Goal: Task Accomplishment & Management: Use online tool/utility

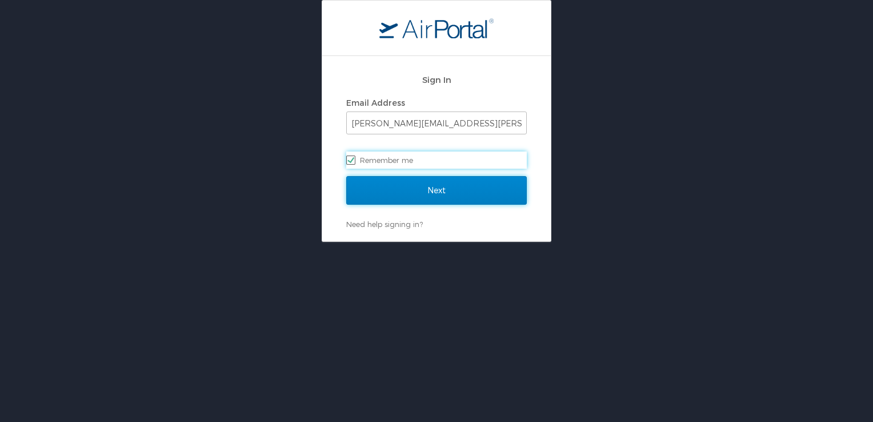
click at [445, 189] on input "Next" at bounding box center [436, 190] width 181 height 29
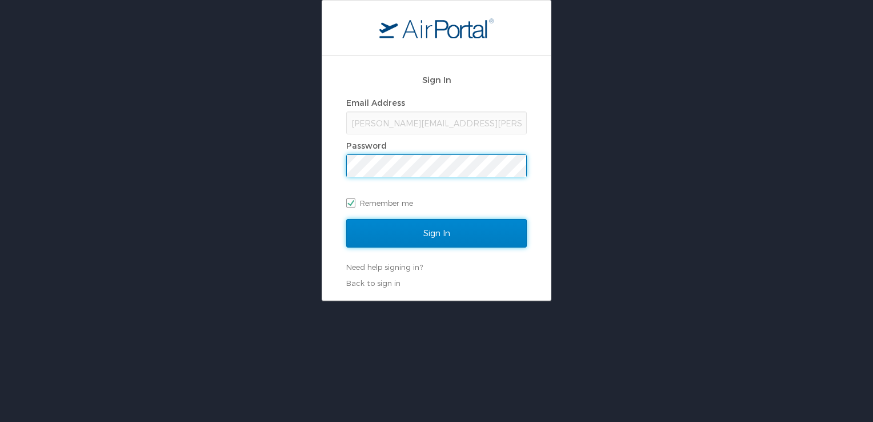
click at [405, 241] on input "Sign In" at bounding box center [436, 233] width 181 height 29
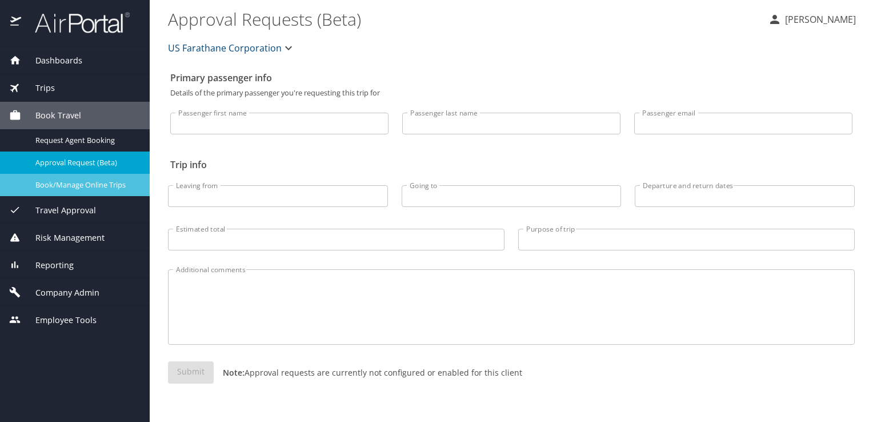
click at [86, 190] on div "Book/Manage Online Trips" at bounding box center [74, 184] width 131 height 13
